Goal: Task Accomplishment & Management: Complete application form

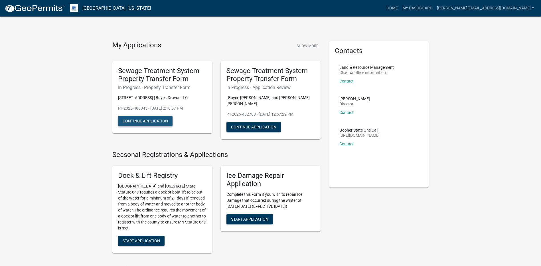
click at [154, 120] on button "Continue Application" at bounding box center [145, 121] width 54 height 10
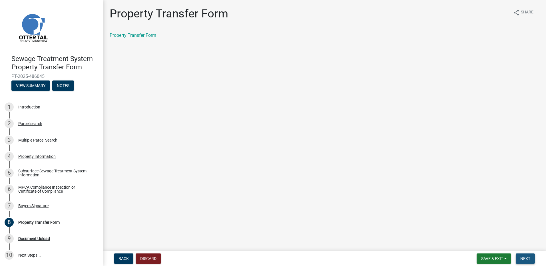
click at [526, 257] on span "Next" at bounding box center [525, 258] width 10 height 5
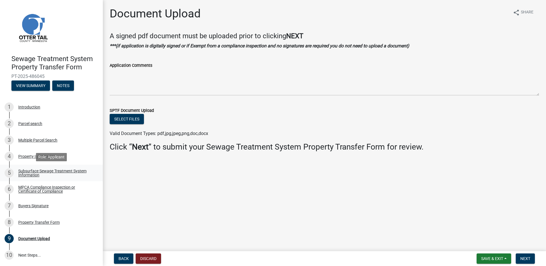
click at [29, 171] on div "Subsurface Sewage Treatment System Information" at bounding box center [55, 173] width 75 height 8
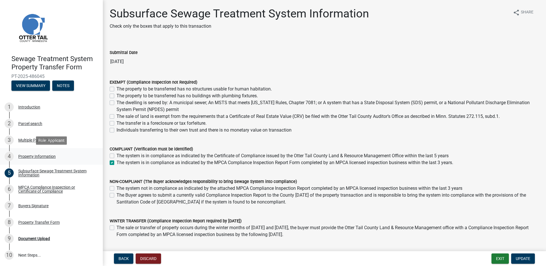
click at [24, 155] on div "Property Information" at bounding box center [36, 156] width 37 height 4
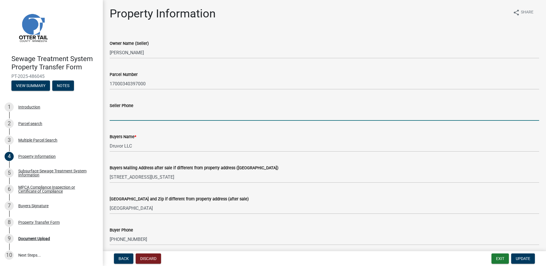
click at [112, 118] on input "Seller Phone" at bounding box center [324, 115] width 429 height 12
type input "[PHONE_NUMBER]"
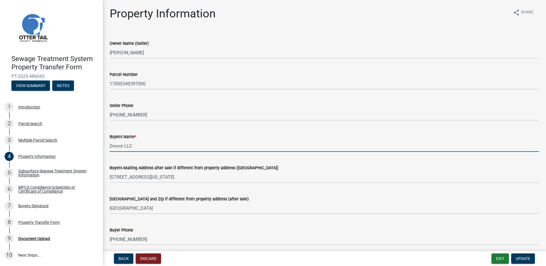
drag, startPoint x: 133, startPoint y: 146, endPoint x: 104, endPoint y: 146, distance: 28.3
click at [104, 146] on div "Property Information share Share Owner Name (Seller) [PERSON_NAME] Parcel Numbe…" at bounding box center [324, 244] width 443 height 474
type input "Fargo District Holdings, LLC"
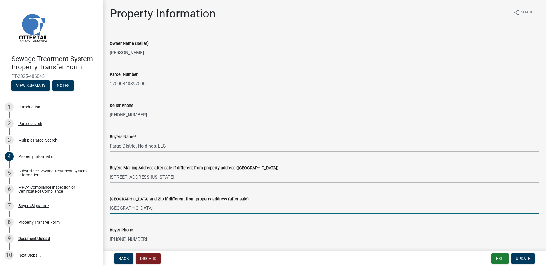
type input "[GEOGRAPHIC_DATA]"
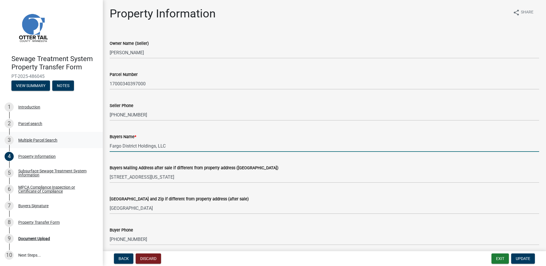
drag, startPoint x: 153, startPoint y: 146, endPoint x: 88, endPoint y: 141, distance: 65.3
click at [88, 141] on div "Sewage Treatment System Property Transfer Form PT-2025-486045 View Summary Note…" at bounding box center [273, 133] width 546 height 266
type input "Druvor LLC"
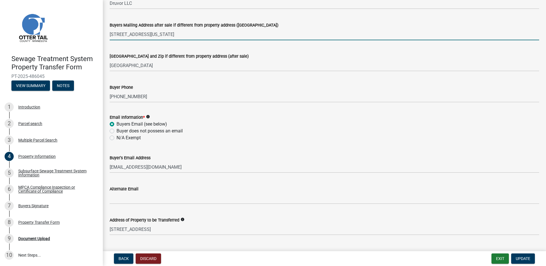
scroll to position [250, 0]
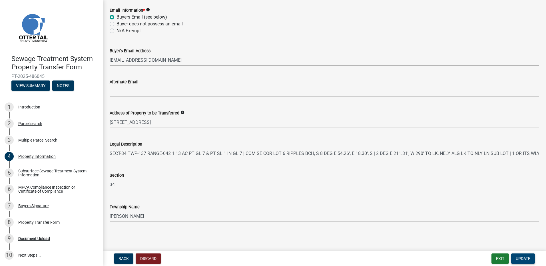
click at [524, 259] on span "Update" at bounding box center [522, 258] width 15 height 5
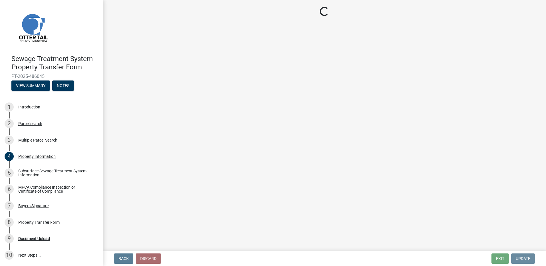
scroll to position [0, 0]
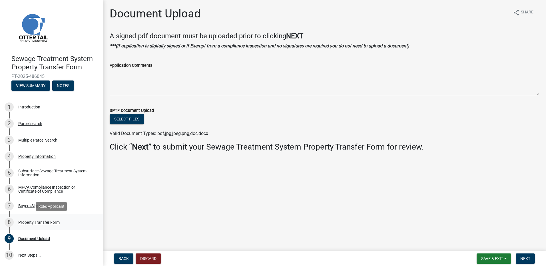
click at [31, 223] on div "Property Transfer Form" at bounding box center [38, 222] width 41 height 4
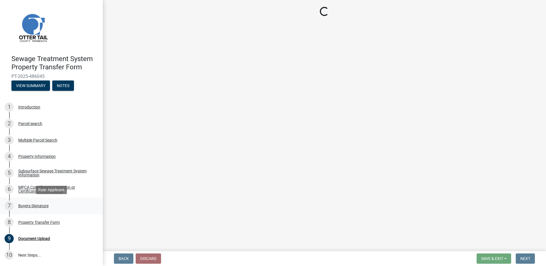
click at [29, 206] on div "Buyers Signature" at bounding box center [33, 206] width 30 height 4
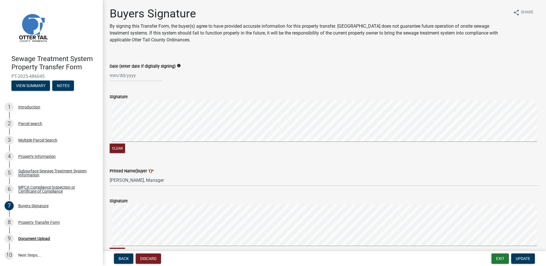
select select "10"
select select "2025"
click at [128, 75] on div "[PERSON_NAME] Feb Mar Apr [PERSON_NAME][DATE] Oct Nov [DATE] 1526 1527 1528 152…" at bounding box center [136, 76] width 52 height 12
click at [135, 114] on div "8" at bounding box center [133, 114] width 9 height 9
type input "[DATE]"
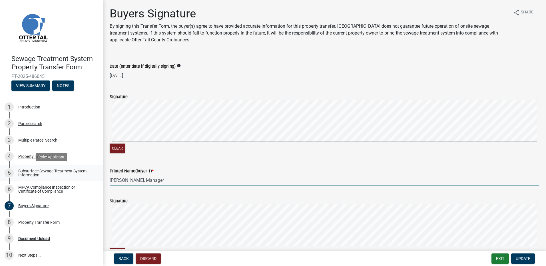
drag, startPoint x: 159, startPoint y: 182, endPoint x: 97, endPoint y: 177, distance: 62.7
click at [97, 177] on div "Sewage Treatment System Property Transfer Form PT-2025-486045 View Summary Note…" at bounding box center [273, 133] width 546 height 266
click at [232, 144] on div "Clear" at bounding box center [324, 127] width 429 height 54
click at [226, 144] on div "Clear" at bounding box center [324, 127] width 429 height 54
click at [244, 146] on div "Clear" at bounding box center [324, 127] width 429 height 54
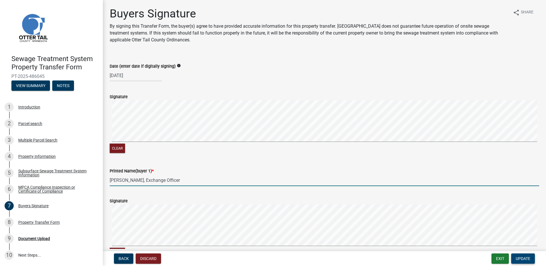
type input "[PERSON_NAME], Exchange Officer"
click at [524, 260] on span "Update" at bounding box center [522, 258] width 15 height 5
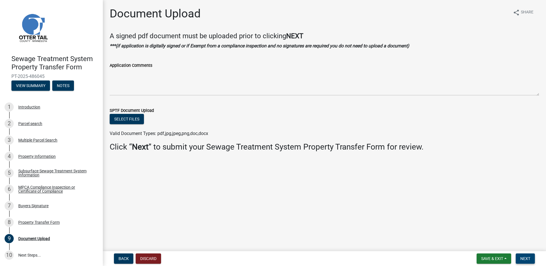
click at [525, 256] on span "Next" at bounding box center [525, 258] width 10 height 5
